Goal: Information Seeking & Learning: Find specific fact

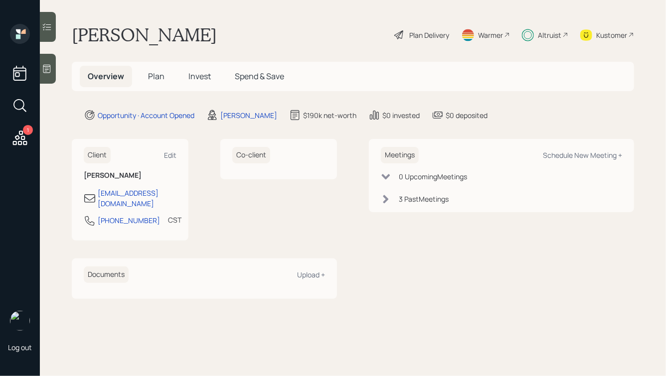
click at [251, 74] on span "Spend & Save" at bounding box center [259, 76] width 49 height 11
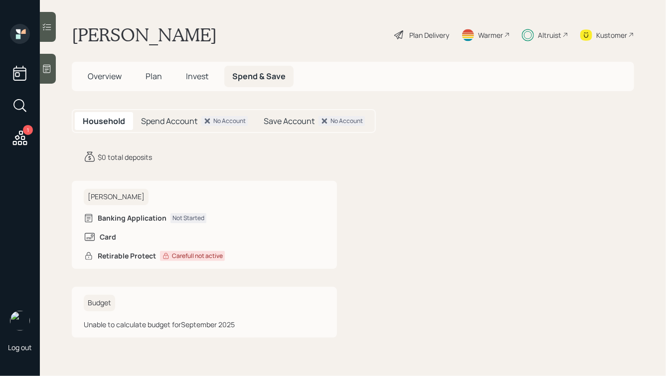
click at [191, 73] on span "Invest" at bounding box center [197, 76] width 22 height 11
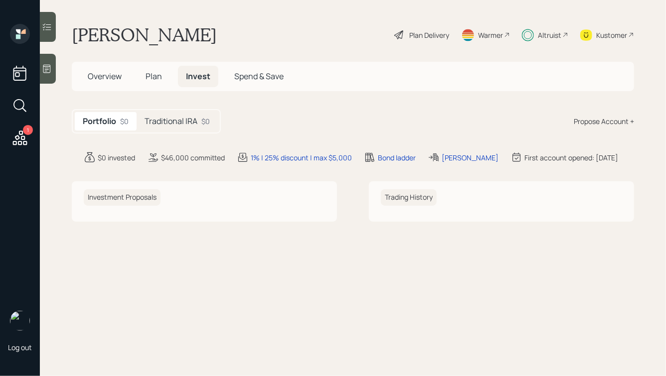
click at [164, 119] on h5 "Traditional IRA" at bounding box center [170, 121] width 53 height 9
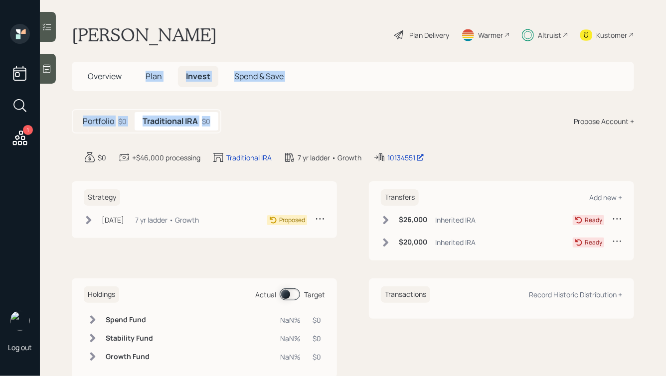
drag, startPoint x: 275, startPoint y: 128, endPoint x: 139, endPoint y: 35, distance: 164.4
click at [140, 36] on main "[PERSON_NAME] Plan Delivery Warmer Altruist Kustomer Overview Plan Invest Spend…" at bounding box center [353, 188] width 626 height 376
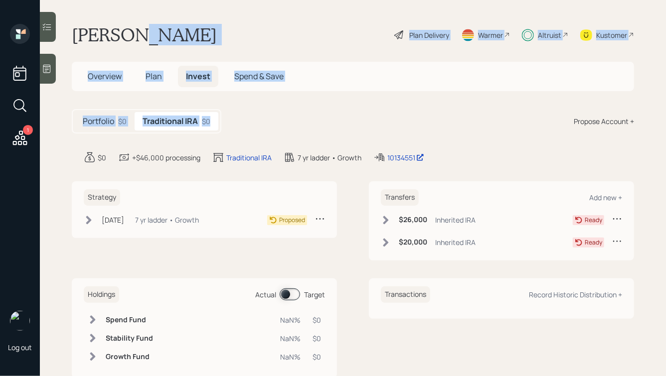
click at [139, 35] on h1 "[PERSON_NAME]" at bounding box center [144, 35] width 145 height 22
drag, startPoint x: 268, startPoint y: 128, endPoint x: 134, endPoint y: 22, distance: 169.9
click at [134, 22] on main "[PERSON_NAME] Plan Delivery Warmer Altruist Kustomer Overview Plan Invest Spend…" at bounding box center [353, 188] width 626 height 376
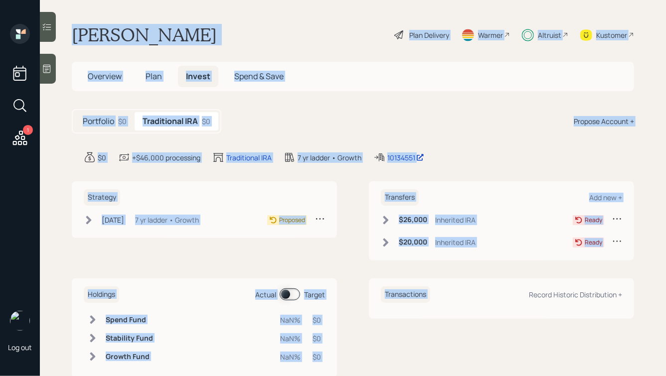
drag, startPoint x: 69, startPoint y: 31, endPoint x: 482, endPoint y: 271, distance: 478.1
click at [482, 271] on main "[PERSON_NAME] Plan Delivery Warmer Altruist Kustomer Overview Plan Invest Spend…" at bounding box center [353, 188] width 626 height 376
click at [482, 271] on div "Strategy [DATE] [DATE] 5:51 PM EDT 7 yr ladder • Growth Proposed Transfers Add …" at bounding box center [353, 279] width 562 height 197
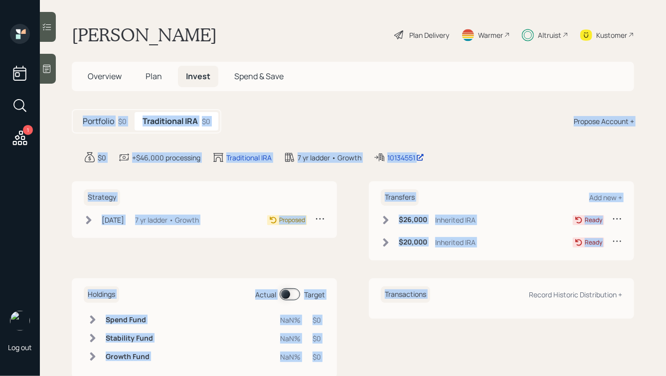
drag, startPoint x: 520, startPoint y: 272, endPoint x: 312, endPoint y: 84, distance: 280.7
click at [312, 84] on main "[PERSON_NAME] Plan Delivery Warmer Altruist Kustomer Overview Plan Invest Spend…" at bounding box center [353, 188] width 626 height 376
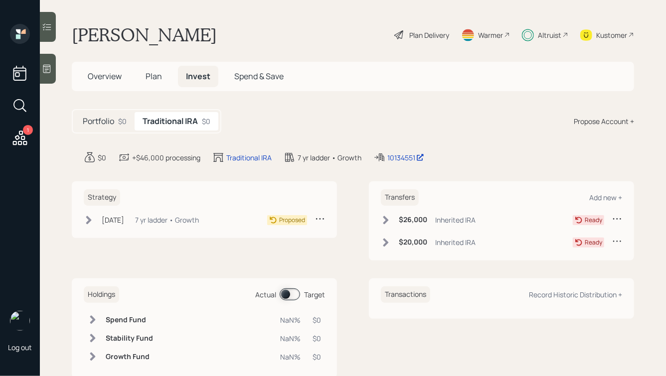
click at [200, 19] on main "[PERSON_NAME] Plan Delivery Warmer Altruist Kustomer Overview Plan Invest Spend…" at bounding box center [353, 188] width 626 height 376
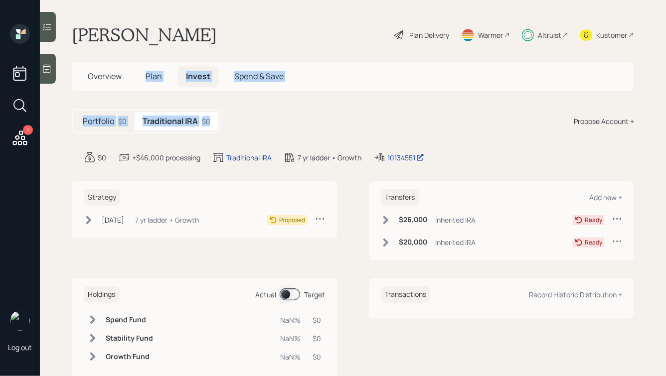
drag, startPoint x: 254, startPoint y: 124, endPoint x: 146, endPoint y: 40, distance: 136.6
click at [147, 40] on main "[PERSON_NAME] Plan Delivery Warmer Altruist Kustomer Overview Plan Invest Spend…" at bounding box center [353, 188] width 626 height 376
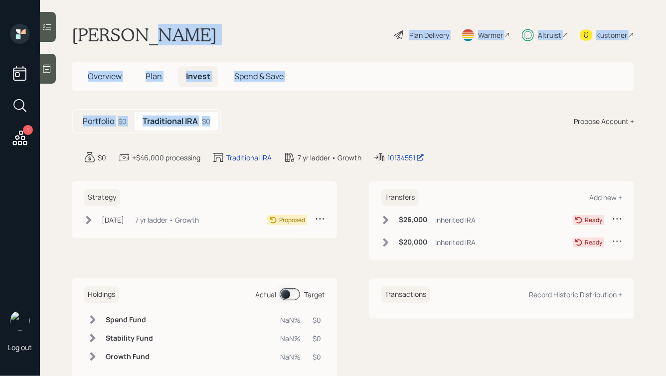
click at [146, 40] on h1 "[PERSON_NAME]" at bounding box center [144, 35] width 145 height 22
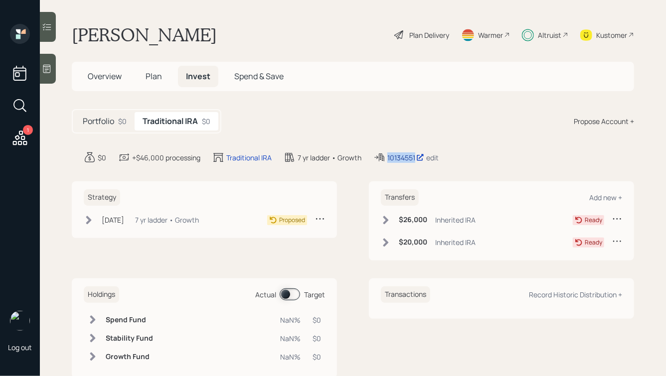
drag, startPoint x: 386, startPoint y: 151, endPoint x: 418, endPoint y: 160, distance: 33.6
click at [418, 160] on main "[PERSON_NAME] Plan Delivery Warmer Altruist Kustomer Overview Plan Invest Spend…" at bounding box center [353, 188] width 626 height 376
copy div "10134551"
